Goal: Information Seeking & Learning: Check status

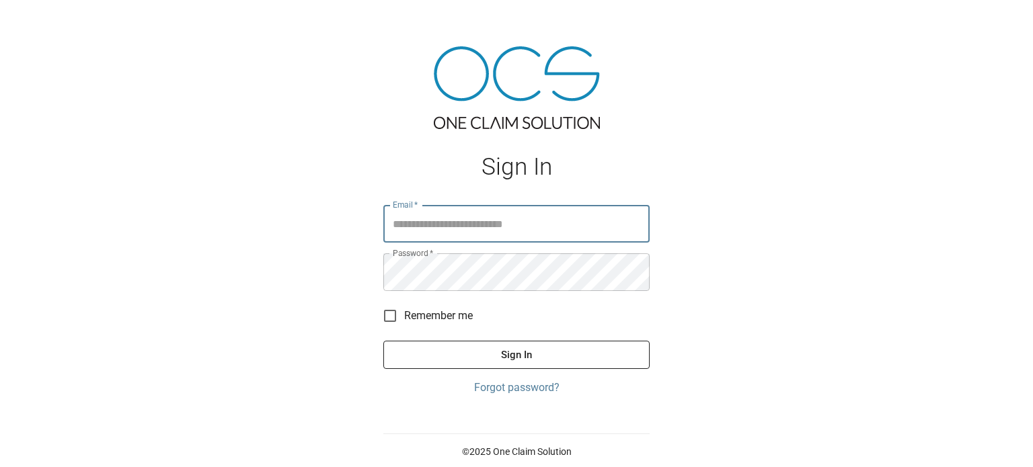
type input "**********"
click at [526, 348] on button "Sign In" at bounding box center [516, 355] width 266 height 28
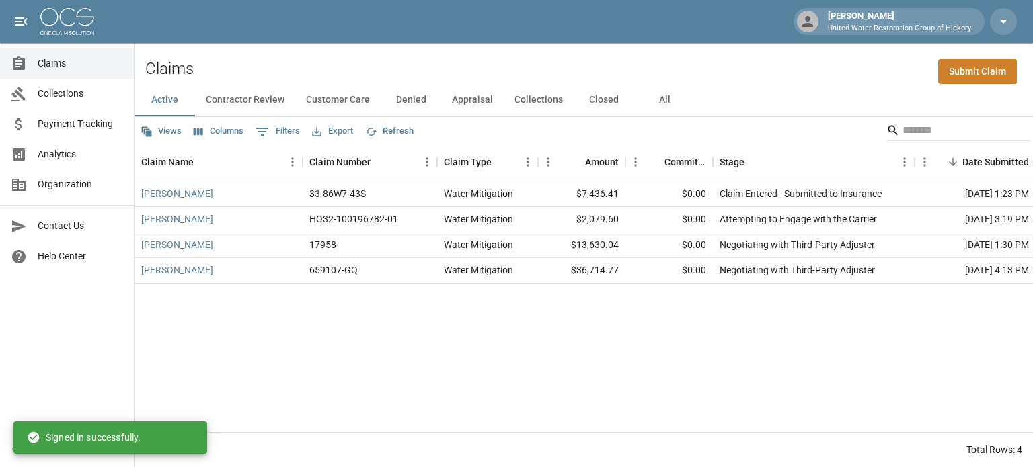
click at [660, 101] on button "All" at bounding box center [664, 100] width 61 height 32
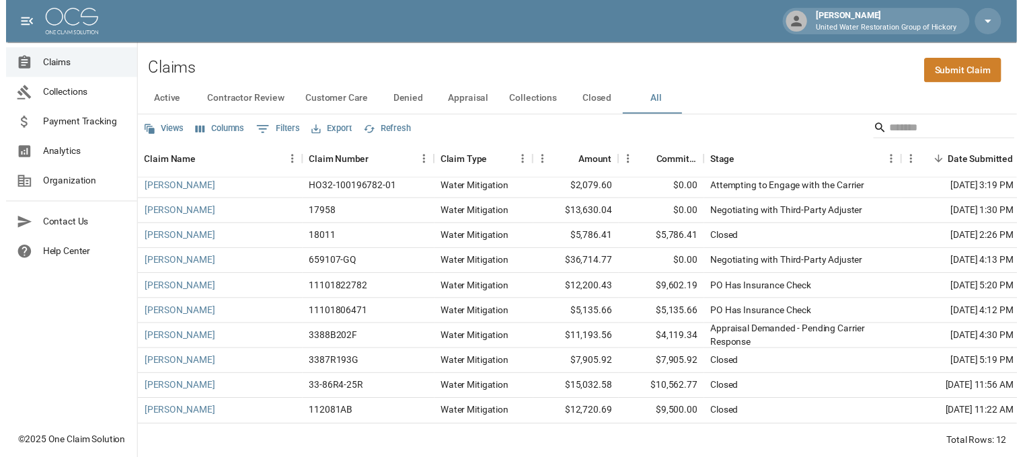
scroll to position [65, 0]
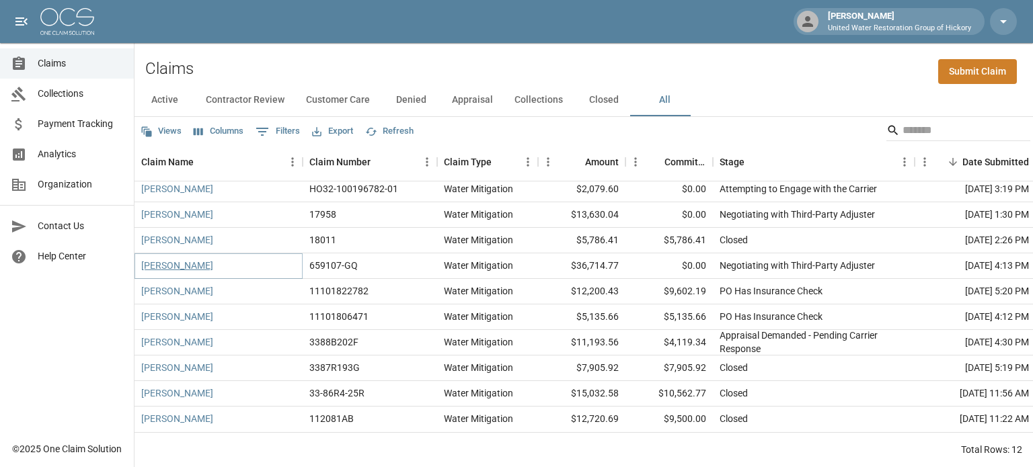
click at [182, 259] on link "[PERSON_NAME]" at bounding box center [177, 265] width 72 height 13
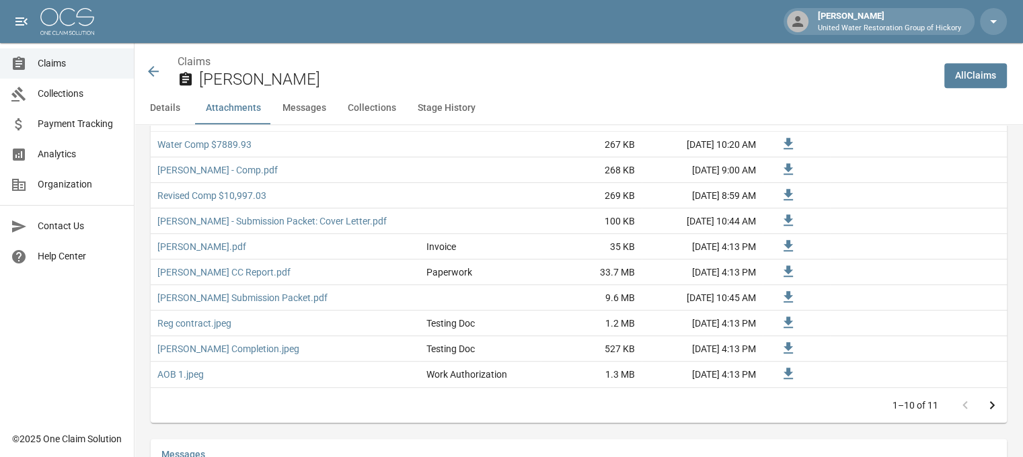
scroll to position [939, 0]
click at [208, 193] on link "Revised Comp $10,997.03" at bounding box center [211, 194] width 109 height 13
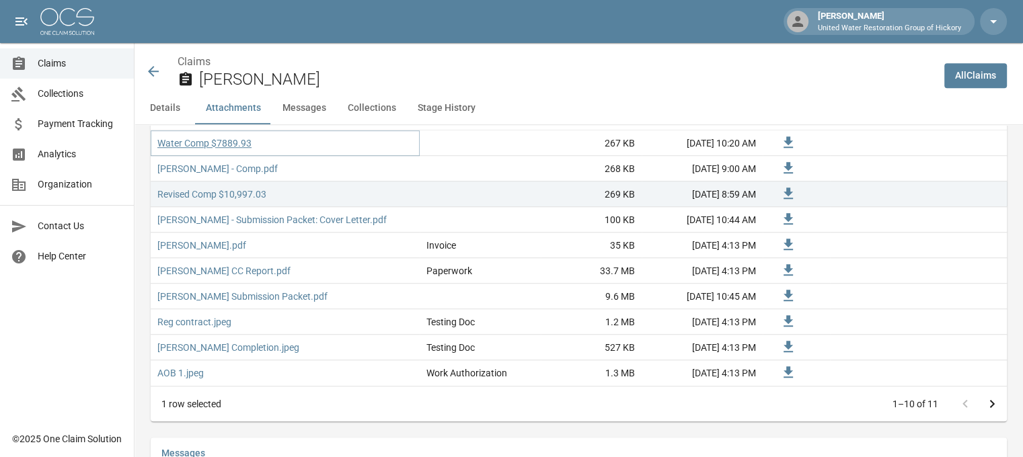
click at [201, 145] on link "Water Comp $7889.93" at bounding box center [204, 142] width 94 height 13
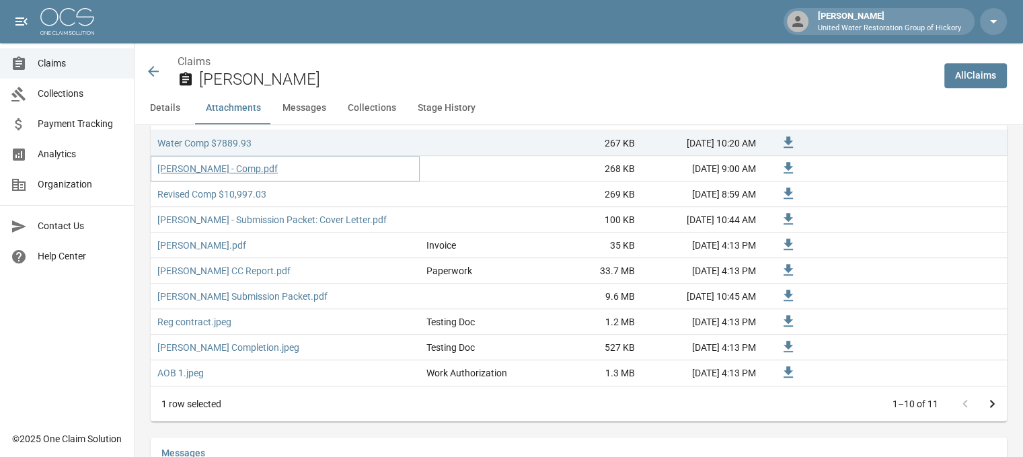
click at [192, 170] on link "[PERSON_NAME] - Comp.pdf" at bounding box center [217, 168] width 120 height 13
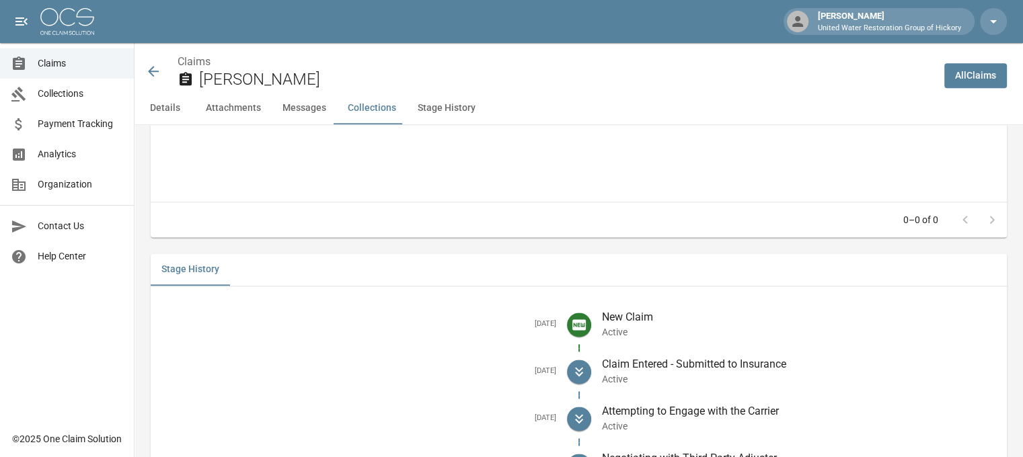
scroll to position [1864, 10]
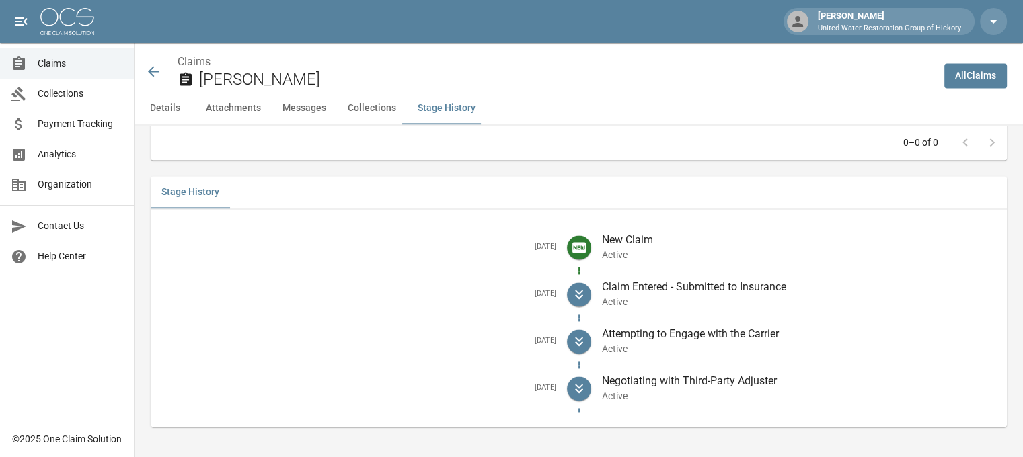
click at [145, 74] on icon at bounding box center [153, 71] width 16 height 16
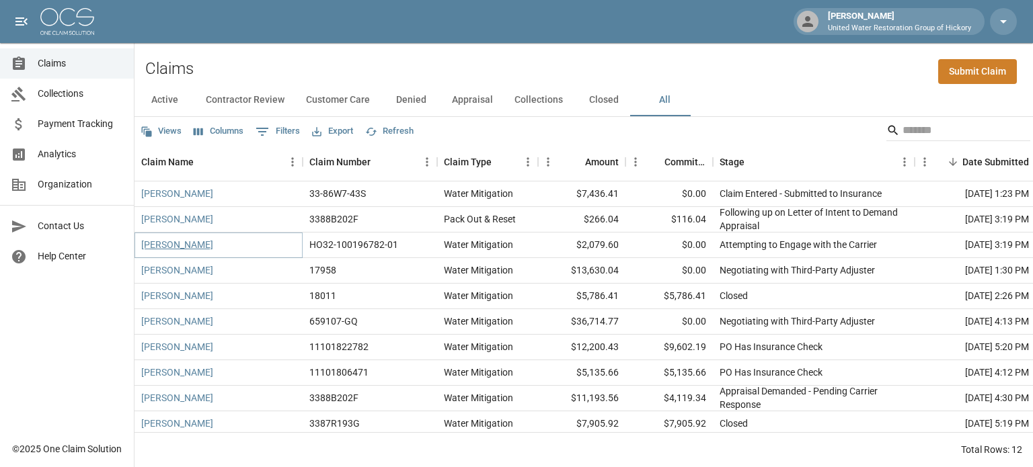
click at [196, 245] on link "[PERSON_NAME]" at bounding box center [177, 244] width 72 height 13
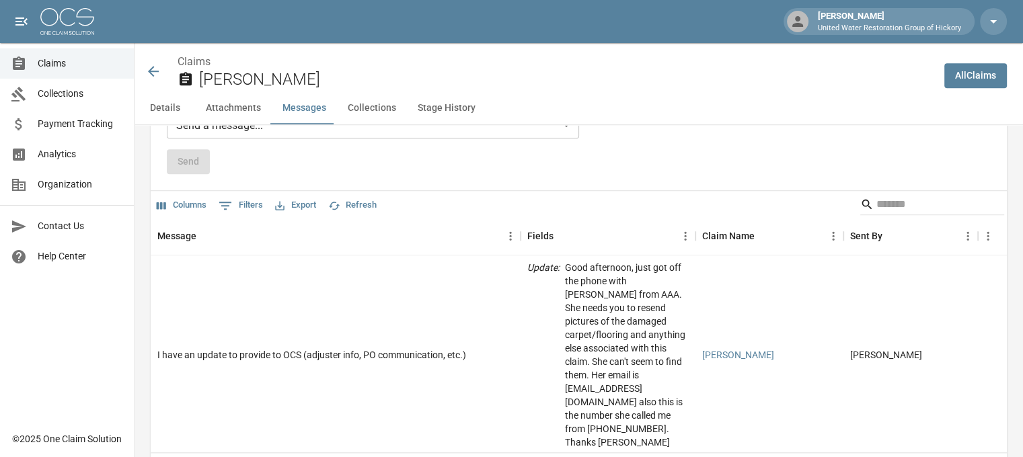
click at [145, 70] on icon at bounding box center [153, 71] width 16 height 16
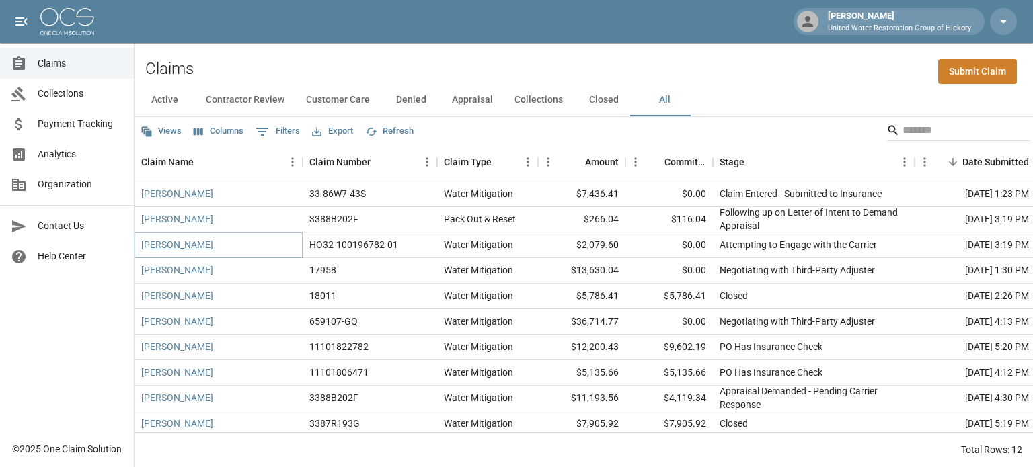
click at [198, 249] on link "[PERSON_NAME]" at bounding box center [177, 244] width 72 height 13
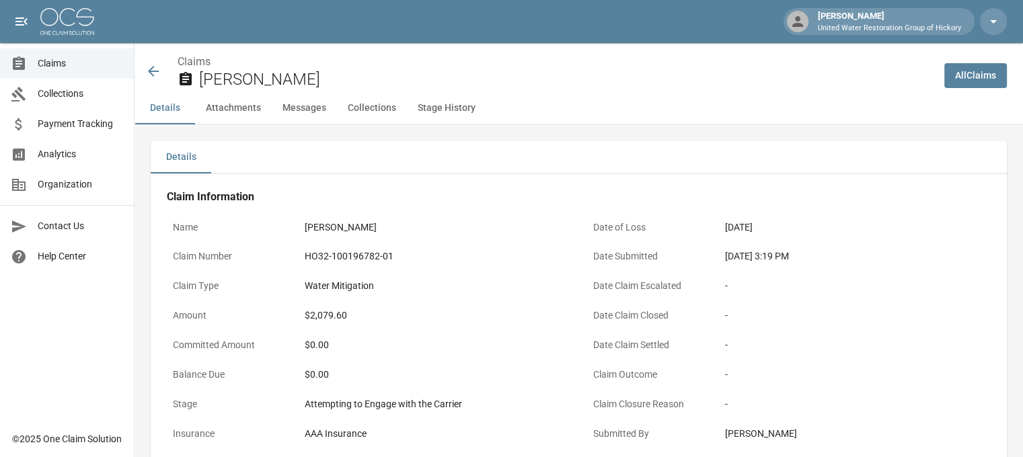
click at [442, 108] on button "Stage History" at bounding box center [446, 108] width 79 height 32
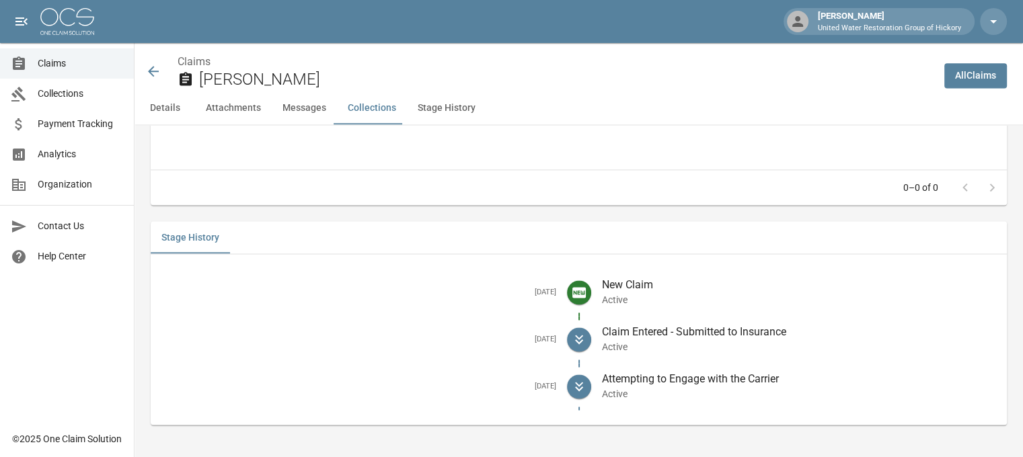
scroll to position [1849, 0]
click at [151, 71] on icon at bounding box center [153, 71] width 11 height 11
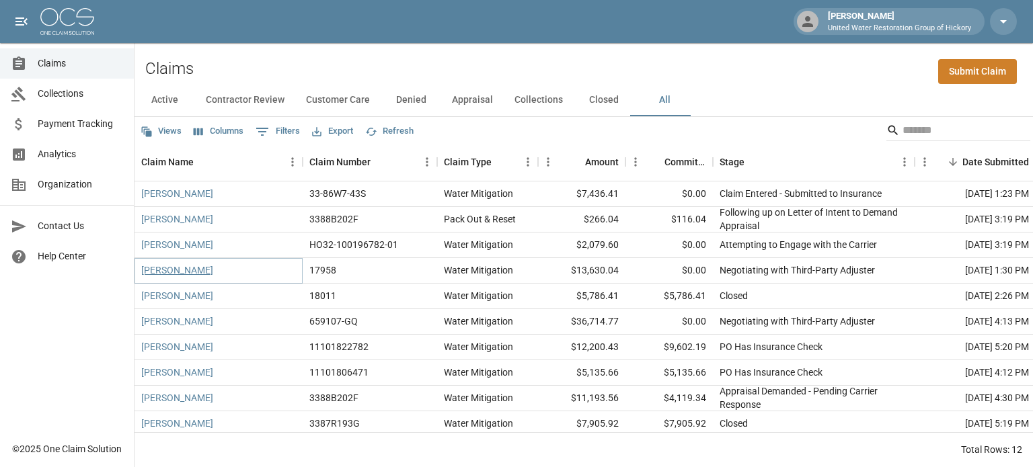
click at [189, 272] on link "[PERSON_NAME]" at bounding box center [177, 270] width 72 height 13
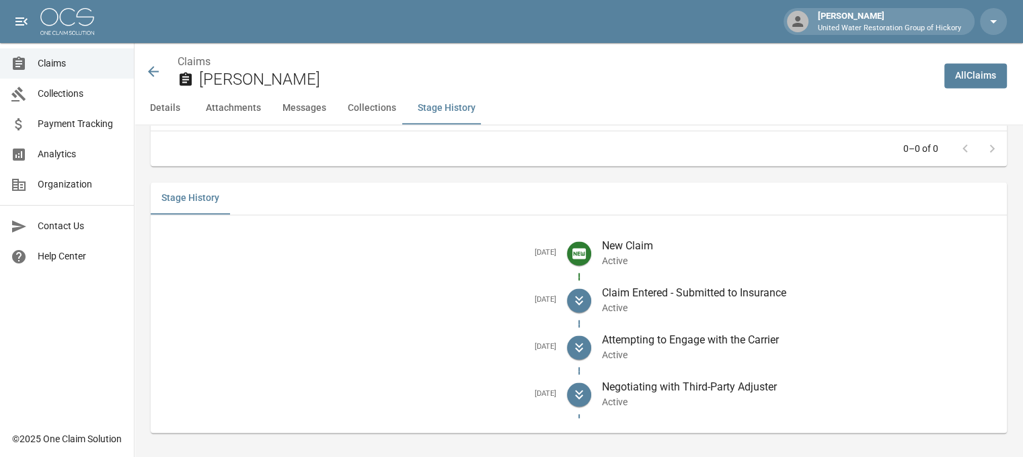
scroll to position [1866, 10]
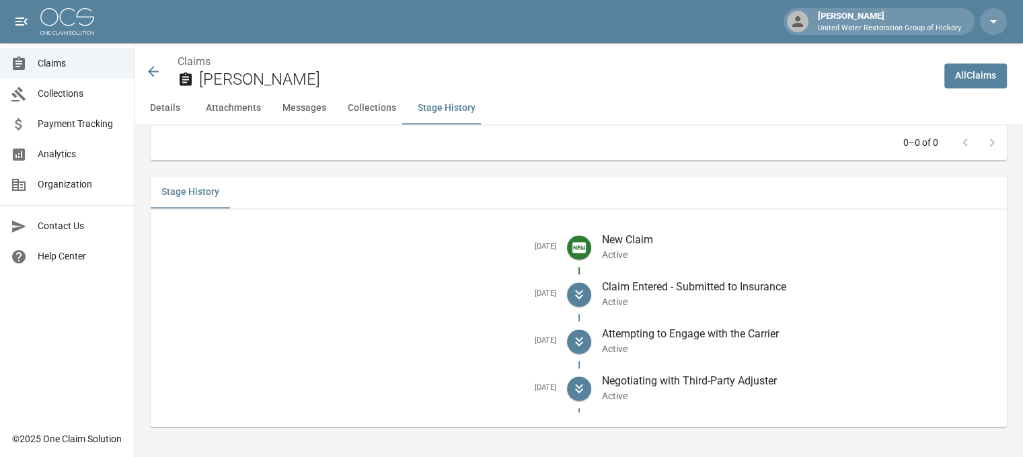
click at [145, 67] on icon at bounding box center [153, 71] width 16 height 16
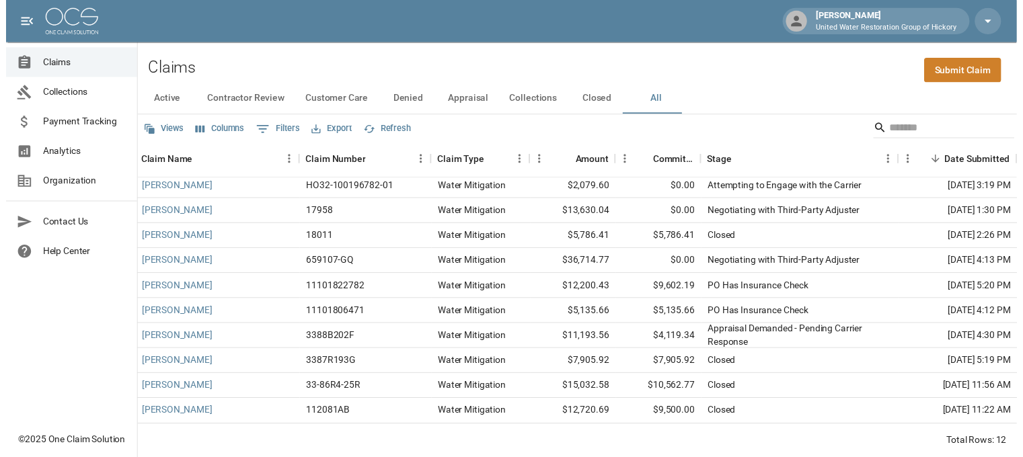
scroll to position [0, 3]
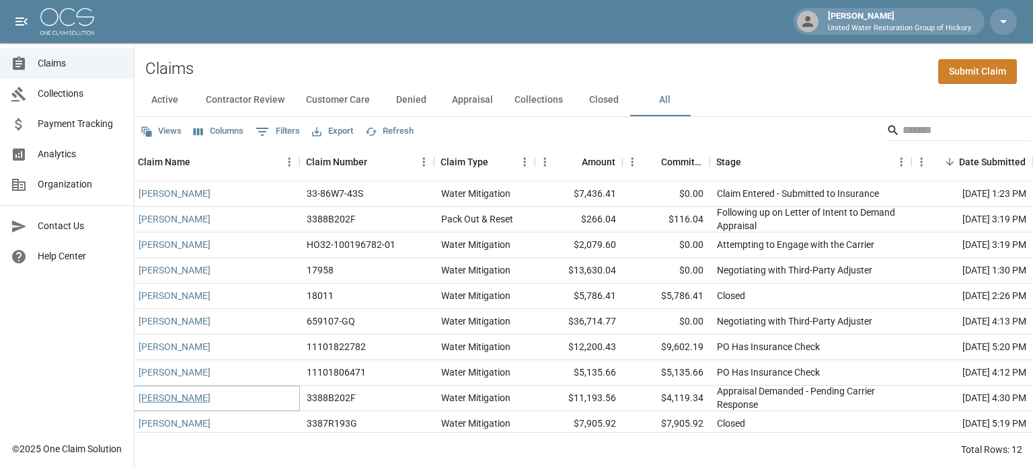
click at [170, 401] on link "[PERSON_NAME]" at bounding box center [175, 397] width 72 height 13
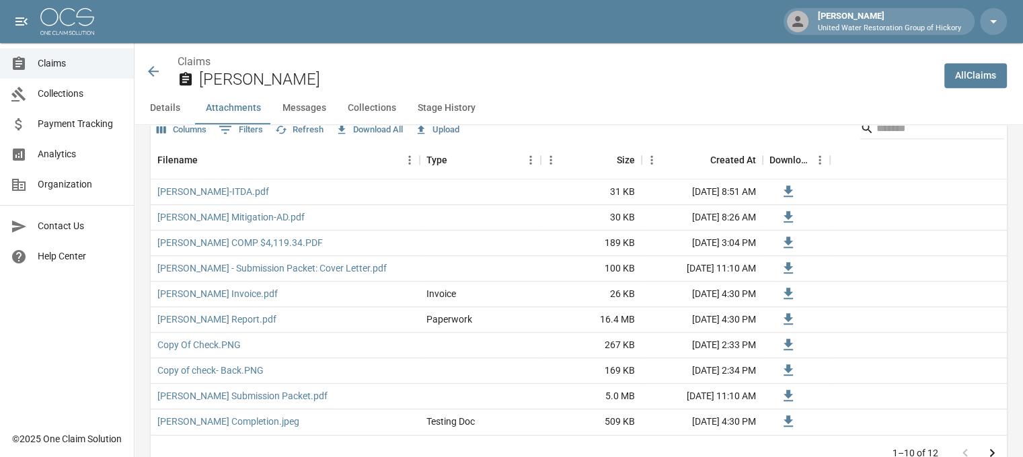
scroll to position [875, 10]
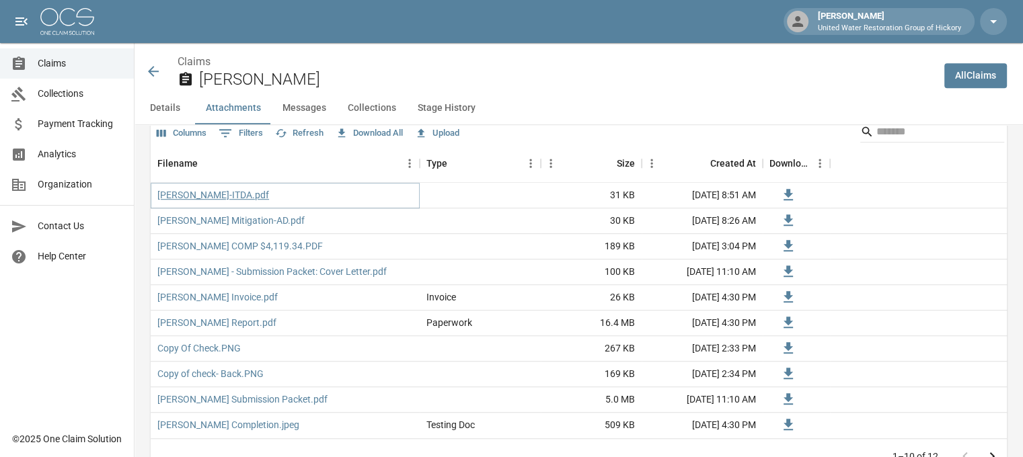
click at [178, 202] on link "[PERSON_NAME]-ITDA.pdf" at bounding box center [213, 194] width 112 height 13
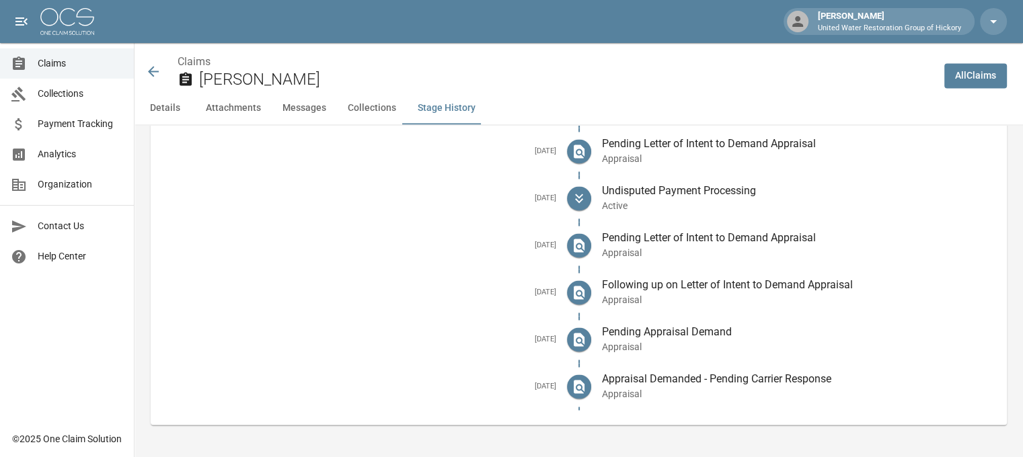
scroll to position [2147, 10]
click at [148, 71] on icon at bounding box center [153, 71] width 11 height 11
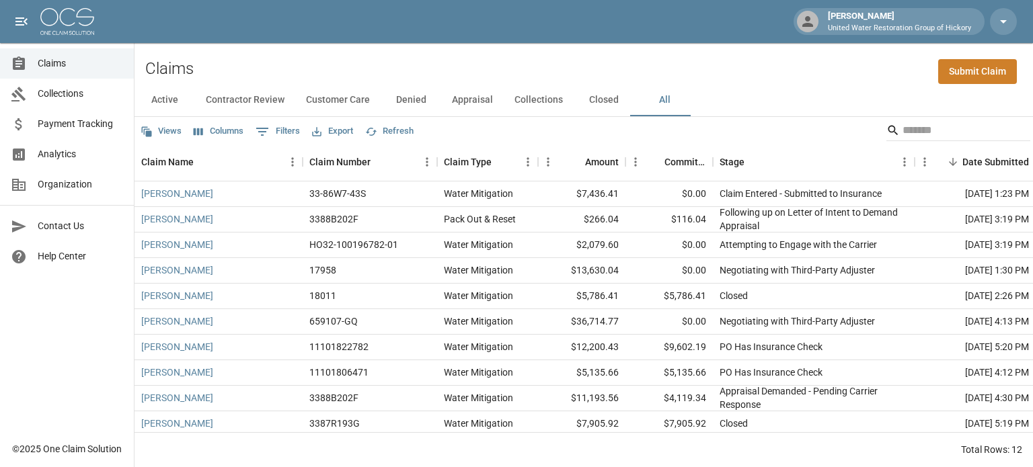
scroll to position [65, 0]
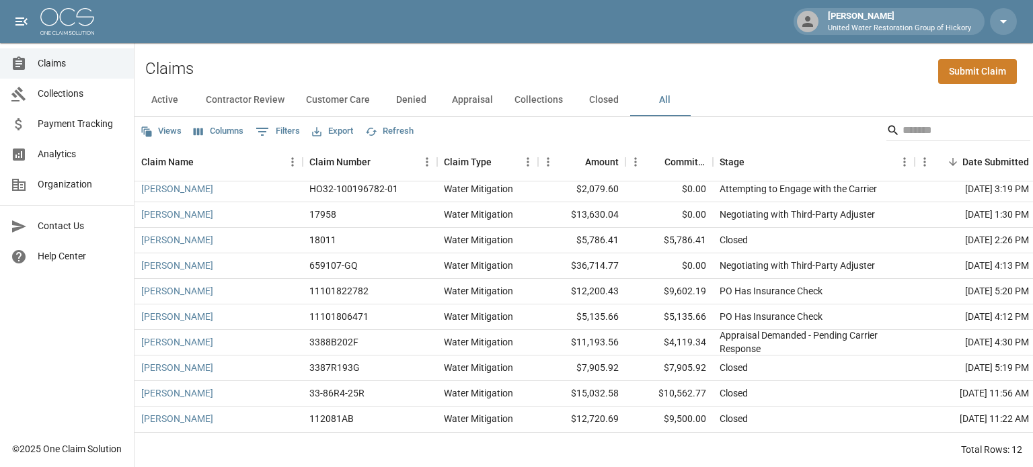
click at [229, 96] on button "Contractor Review" at bounding box center [245, 100] width 100 height 32
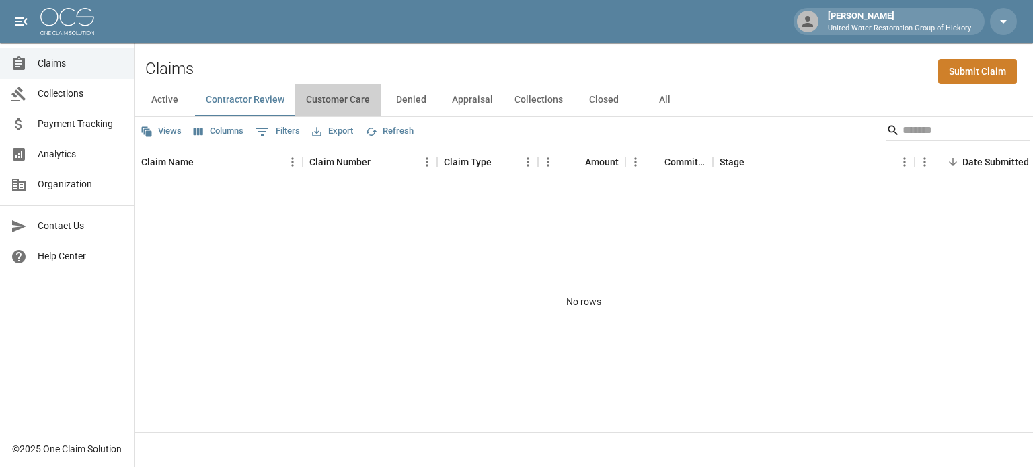
click at [323, 102] on button "Customer Care" at bounding box center [337, 100] width 85 height 32
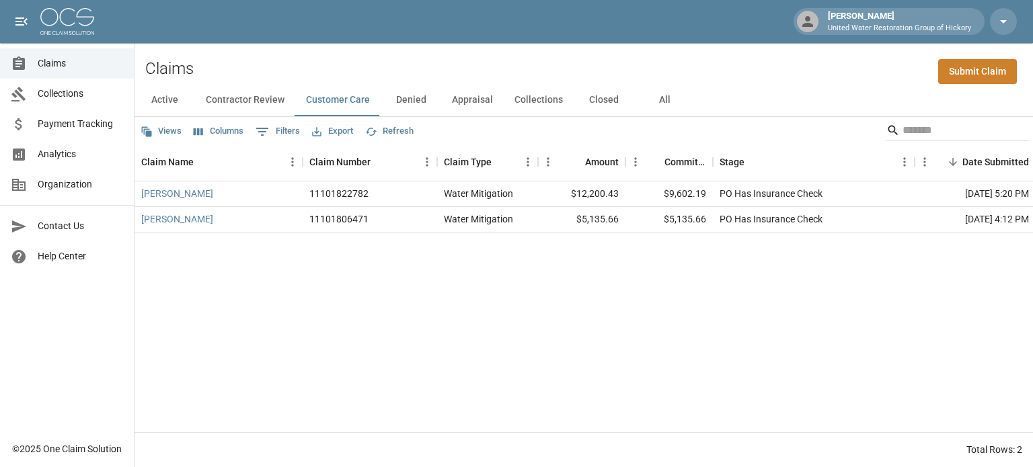
click at [409, 102] on button "Denied" at bounding box center [411, 100] width 61 height 32
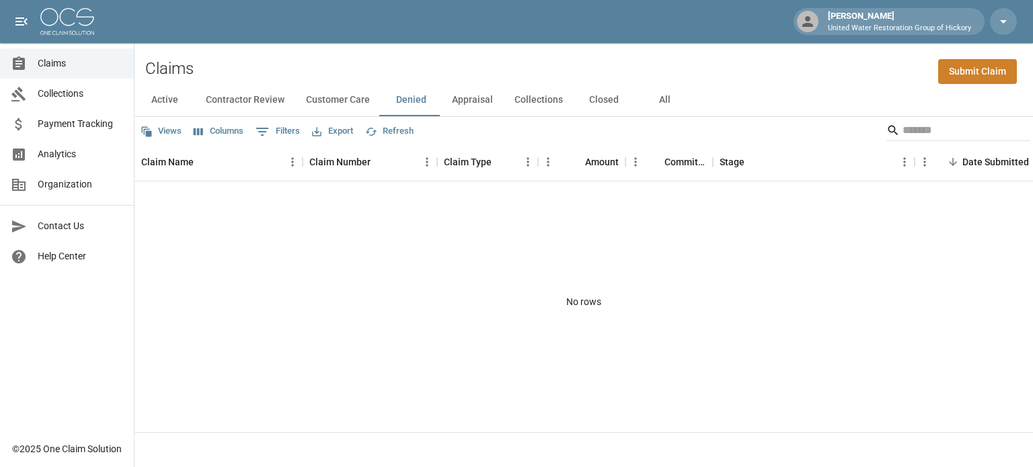
click at [472, 93] on button "Appraisal" at bounding box center [472, 100] width 63 height 32
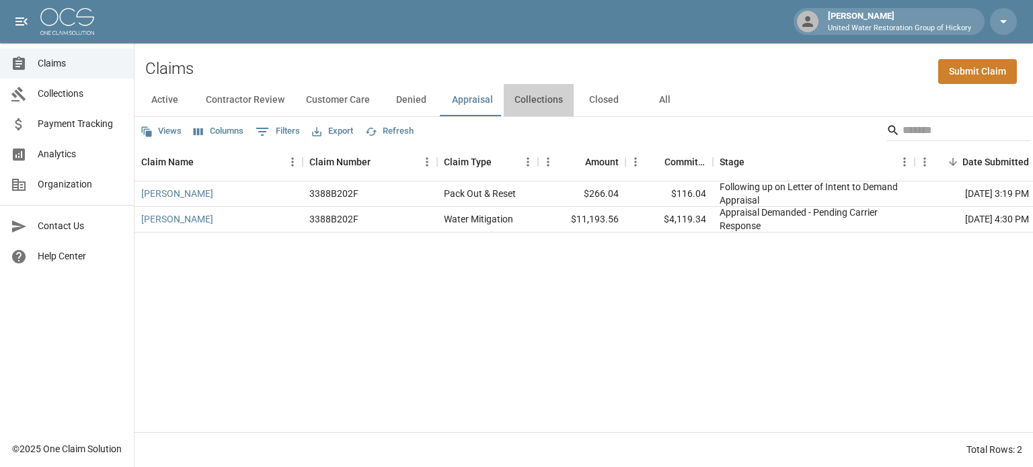
click at [534, 104] on button "Collections" at bounding box center [539, 100] width 70 height 32
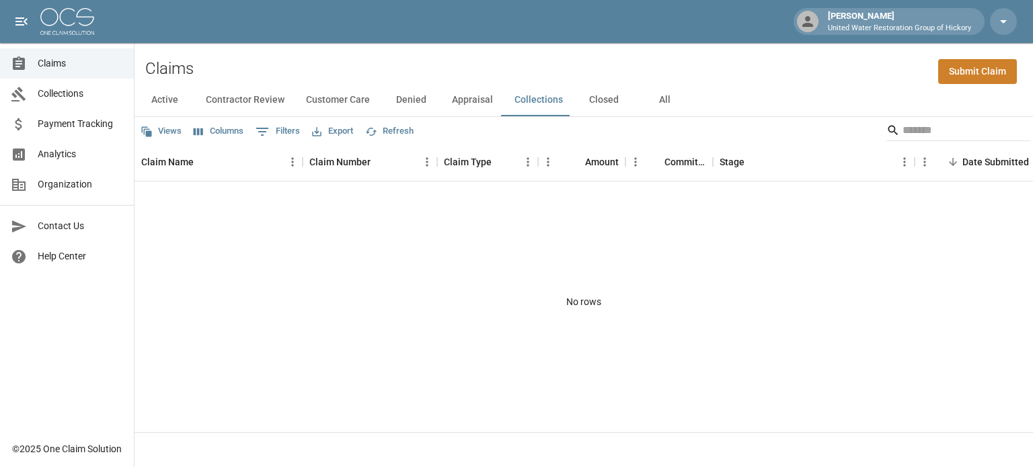
click at [596, 99] on button "Closed" at bounding box center [604, 100] width 61 height 32
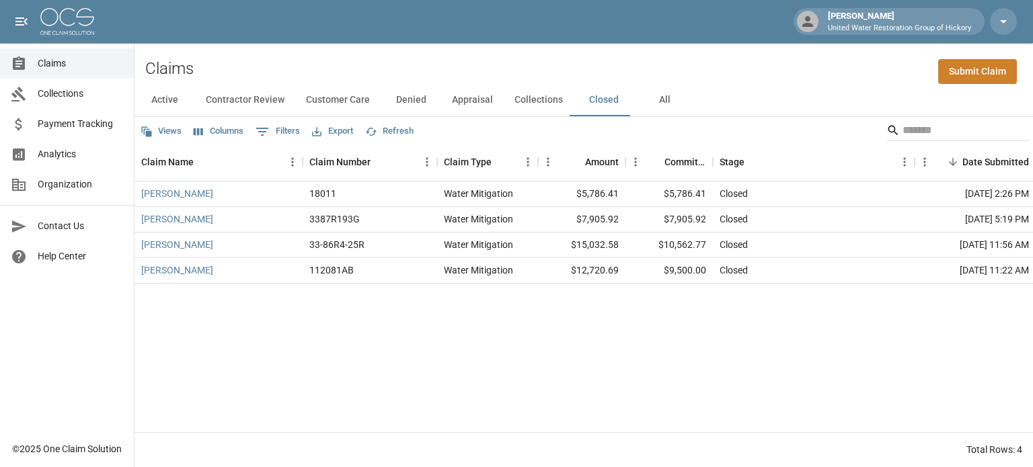
click at [165, 102] on button "Active" at bounding box center [164, 100] width 61 height 32
